Goal: Task Accomplishment & Management: Manage account settings

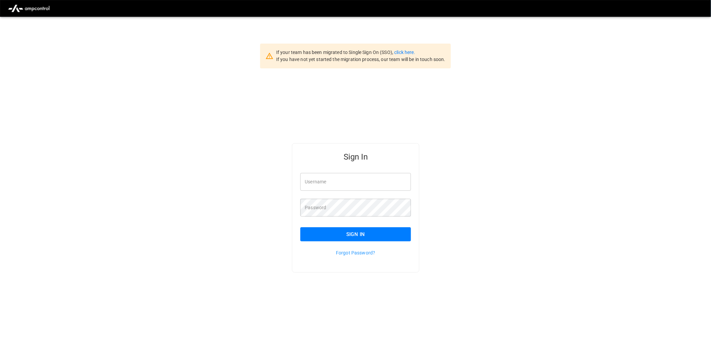
type input "**********"
click at [363, 232] on button "Sign In" at bounding box center [355, 234] width 111 height 14
